Goal: Task Accomplishment & Management: Manage account settings

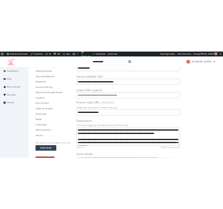
scroll to position [31, 0]
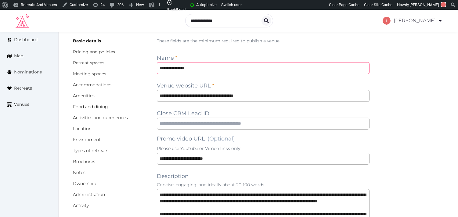
click at [174, 67] on input "**********" at bounding box center [263, 68] width 212 height 12
click at [211, 95] on input "**********" at bounding box center [263, 96] width 212 height 12
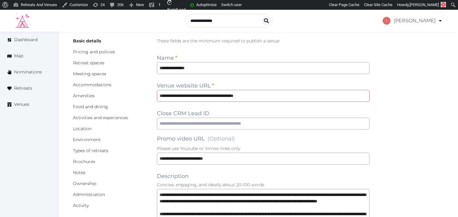
click at [211, 95] on input "**********" at bounding box center [263, 96] width 212 height 12
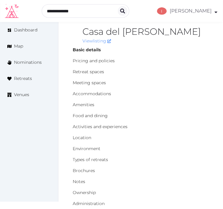
click at [110, 32] on h2 "Casa del [PERSON_NAME]" at bounding box center [146, 32] width 127 height 10
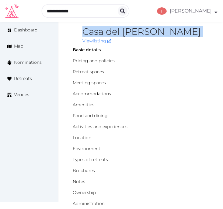
click at [110, 32] on h2 "Casa del [PERSON_NAME]" at bounding box center [146, 32] width 127 height 10
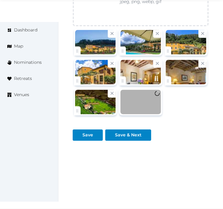
scroll to position [945, 0]
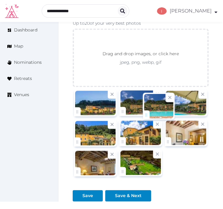
drag, startPoint x: 125, startPoint y: 174, endPoint x: 148, endPoint y: 116, distance: 62.7
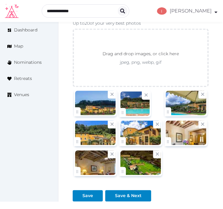
drag, startPoint x: 148, startPoint y: 116, endPoint x: 153, endPoint y: 114, distance: 5.9
click at [151, 114] on div at bounding box center [136, 103] width 32 height 27
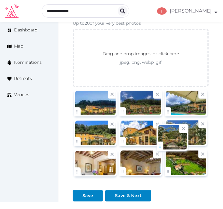
drag, startPoint x: 169, startPoint y: 170, endPoint x: 161, endPoint y: 144, distance: 27.4
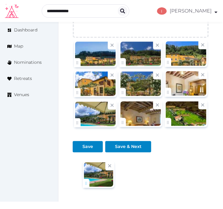
scroll to position [1007, 0]
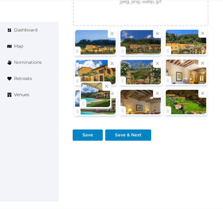
drag, startPoint x: 174, startPoint y: 109, endPoint x: 87, endPoint y: 98, distance: 87.4
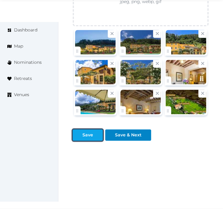
click at [78, 135] on div at bounding box center [77, 135] width 7 height 6
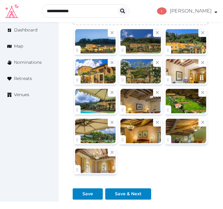
scroll to position [1159, 0]
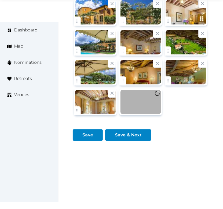
click at [161, 84] on div at bounding box center [141, 72] width 41 height 24
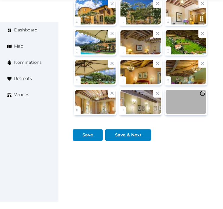
scroll to position [1007, 0]
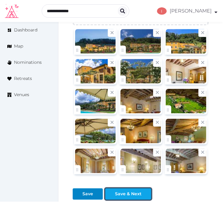
click at [130, 194] on div "Save & Next" at bounding box center [128, 194] width 27 height 6
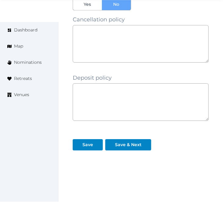
scroll to position [554, 0]
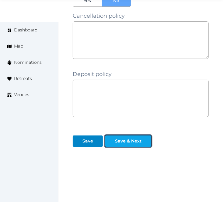
click at [140, 135] on button "Save & Next" at bounding box center [128, 140] width 46 height 11
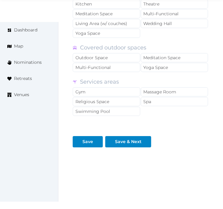
scroll to position [598, 0]
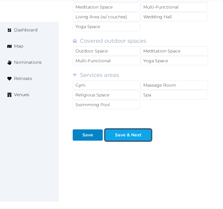
click at [132, 132] on div "Save & Next" at bounding box center [128, 135] width 27 height 6
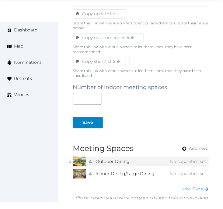
scroll to position [387, 0]
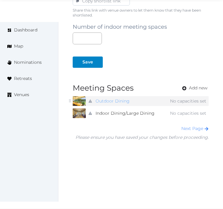
click at [123, 102] on link "Outdoor Dining" at bounding box center [113, 101] width 34 height 9
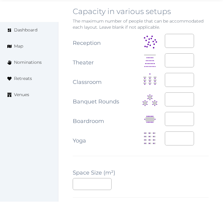
scroll to position [745, 0]
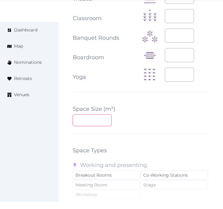
click at [98, 120] on input "number" at bounding box center [92, 120] width 39 height 12
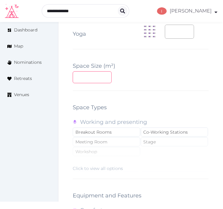
scroll to position [779, 0]
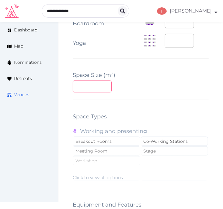
drag, startPoint x: 89, startPoint y: 86, endPoint x: 44, endPoint y: 94, distance: 45.5
type input "**"
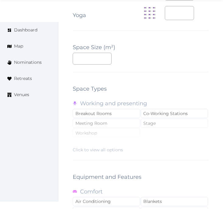
scroll to position [847, 0]
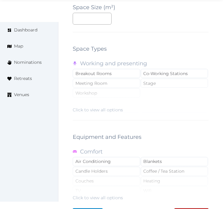
click at [112, 111] on div "Click to view all options" at bounding box center [98, 110] width 50 height 6
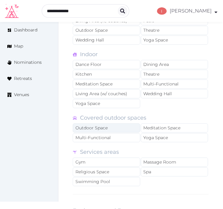
scroll to position [948, 0]
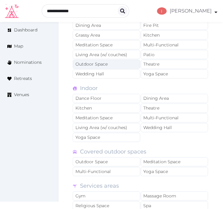
click at [130, 67] on div "Outdoor Space" at bounding box center [107, 64] width 68 height 9
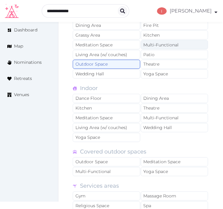
click at [154, 46] on div "Multi-Functional" at bounding box center [175, 44] width 68 height 9
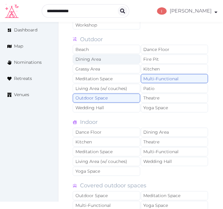
click at [126, 57] on div "Dining Area" at bounding box center [107, 59] width 68 height 9
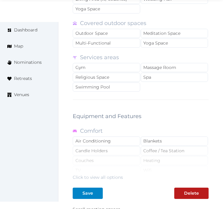
scroll to position [1084, 0]
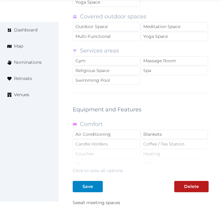
click at [107, 172] on div "Click to view all options" at bounding box center [98, 170] width 50 height 6
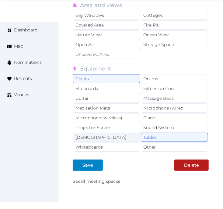
scroll to position [1321, 0]
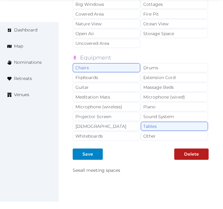
drag, startPoint x: 155, startPoint y: 141, endPoint x: 133, endPoint y: 145, distance: 23.2
click at [155, 141] on div "Other" at bounding box center [175, 135] width 68 height 9
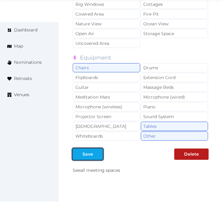
click at [87, 157] on div "Save" at bounding box center [88, 154] width 11 height 6
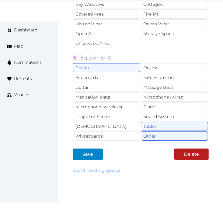
click at [107, 173] on link "See all meeting spaces" at bounding box center [97, 169] width 48 height 5
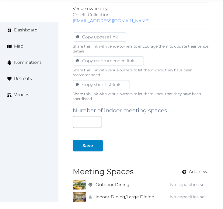
scroll to position [339, 0]
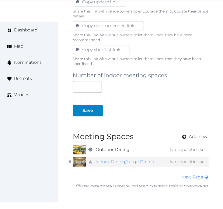
click at [99, 163] on link "Indoor Dining/Large Dining" at bounding box center [125, 161] width 59 height 9
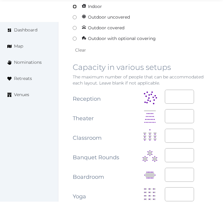
scroll to position [677, 0]
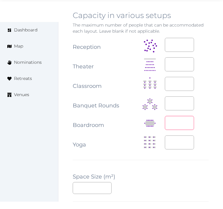
drag, startPoint x: 180, startPoint y: 123, endPoint x: 168, endPoint y: 123, distance: 11.9
click at [168, 123] on input "*" at bounding box center [179, 123] width 29 height 14
type input "**"
click at [209, 102] on div "*" at bounding box center [187, 103] width 44 height 14
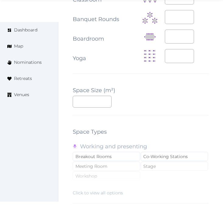
scroll to position [779, 0]
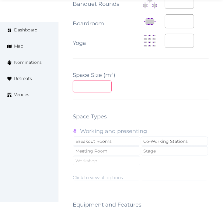
click at [91, 83] on input "number" at bounding box center [92, 86] width 39 height 12
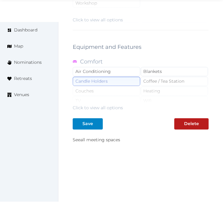
scroll to position [940, 0]
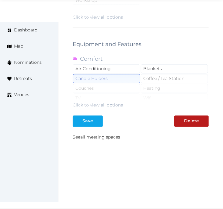
type input "**"
click at [101, 124] on div at bounding box center [98, 121] width 7 height 6
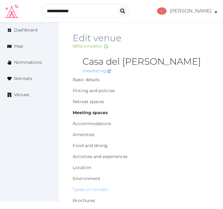
scroll to position [0, 0]
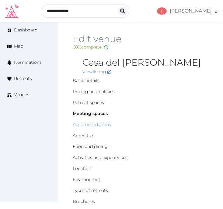
click at [88, 123] on link "Accommodations" at bounding box center [92, 124] width 38 height 5
type textarea "**********"
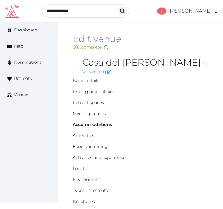
type textarea "**********"
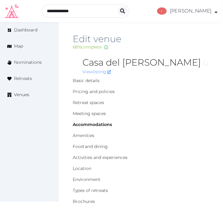
type textarea "**********"
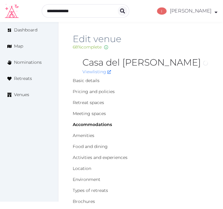
type textarea "**********"
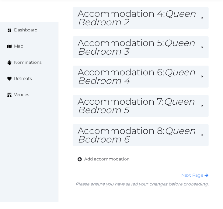
scroll to position [474, 0]
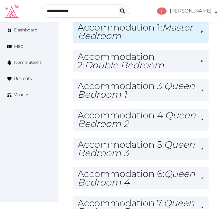
click at [133, 38] on h2 "Accommodation 1 : Master Bedroom" at bounding box center [137, 31] width 119 height 17
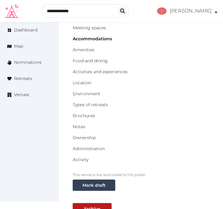
scroll to position [0, 0]
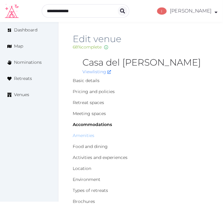
click at [90, 134] on link "Amenities" at bounding box center [84, 135] width 22 height 5
click at [90, 125] on link "Accommodations" at bounding box center [92, 124] width 38 height 5
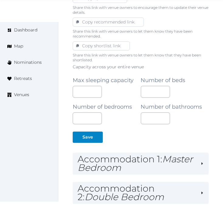
scroll to position [622, 0]
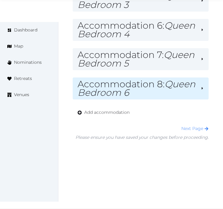
click at [145, 94] on em "Queen Bedroom 6" at bounding box center [137, 88] width 118 height 20
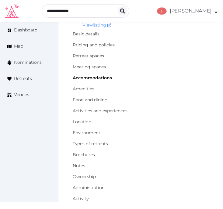
scroll to position [46, 0]
click at [83, 87] on link "Amenities" at bounding box center [84, 88] width 22 height 5
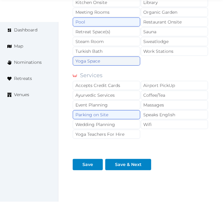
scroll to position [638, 0]
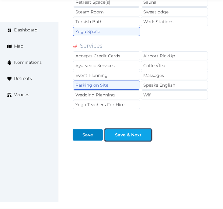
click at [140, 132] on div "Save & Next" at bounding box center [128, 135] width 27 height 6
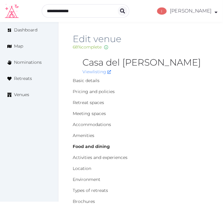
click at [197, 37] on h2 "Edit venue" at bounding box center [141, 39] width 136 height 10
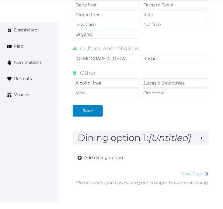
scroll to position [585, 0]
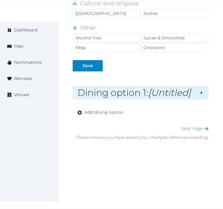
click at [165, 92] on em "[Untitled]" at bounding box center [169, 92] width 43 height 11
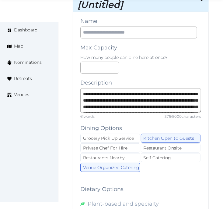
scroll to position [687, 0]
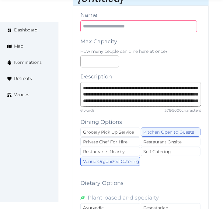
click at [120, 27] on input "text" at bounding box center [138, 26] width 117 height 12
type input "**********"
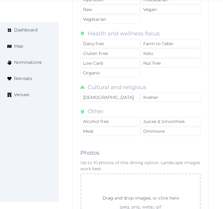
scroll to position [1034, 0]
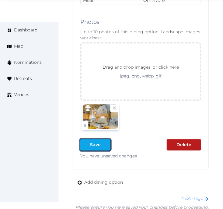
click at [102, 145] on div at bounding box center [105, 144] width 7 height 6
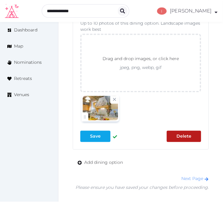
scroll to position [1026, 0]
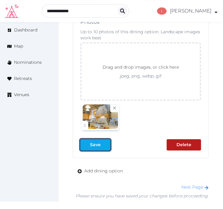
click at [98, 144] on div "Save" at bounding box center [95, 144] width 11 height 6
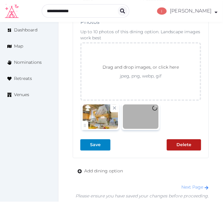
scroll to position [1034, 0]
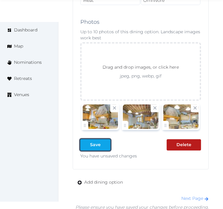
click at [89, 146] on div "Save" at bounding box center [96, 144] width 28 height 6
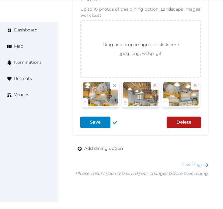
scroll to position [1059, 0]
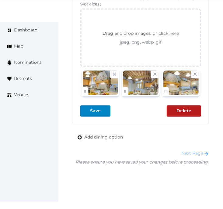
click at [193, 155] on link "Next Page" at bounding box center [195, 152] width 27 height 5
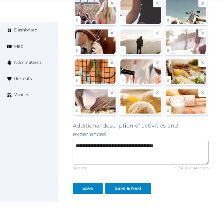
scroll to position [1003, 0]
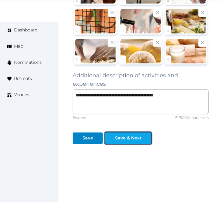
click at [149, 136] on button "Save & Next" at bounding box center [128, 138] width 46 height 11
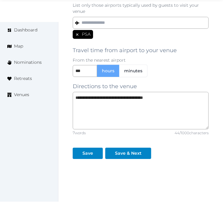
scroll to position [540, 0]
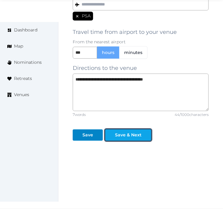
click at [135, 133] on div "Save & Next" at bounding box center [128, 135] width 27 height 6
